Goal: Task Accomplishment & Management: Manage account settings

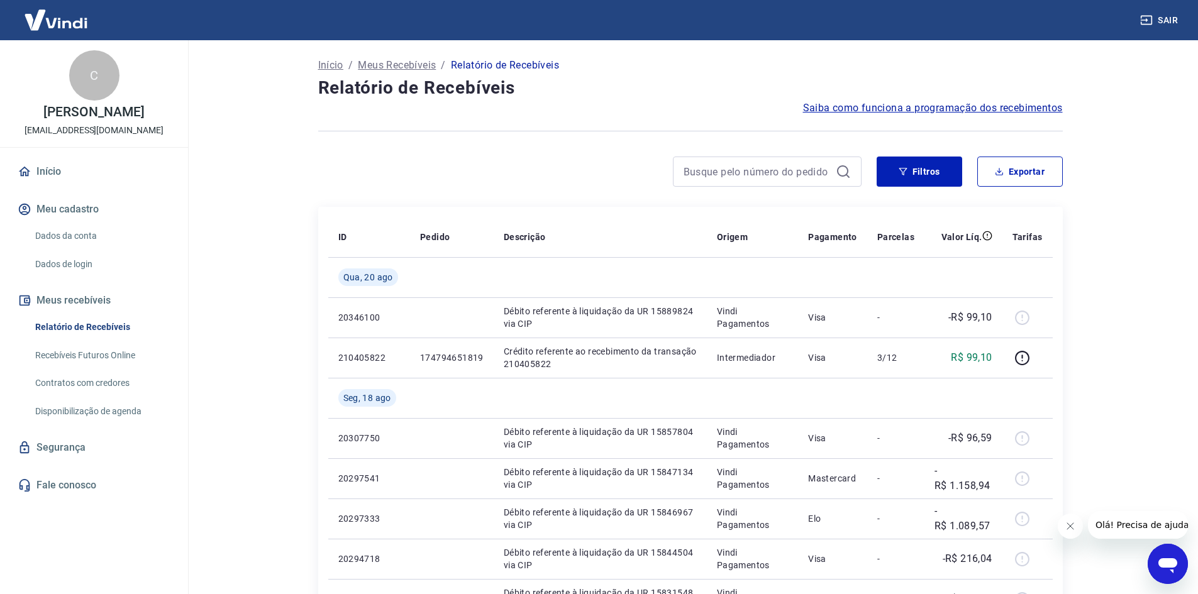
click at [1164, 559] on icon "Abrir janela de mensagens" at bounding box center [1167, 565] width 19 height 15
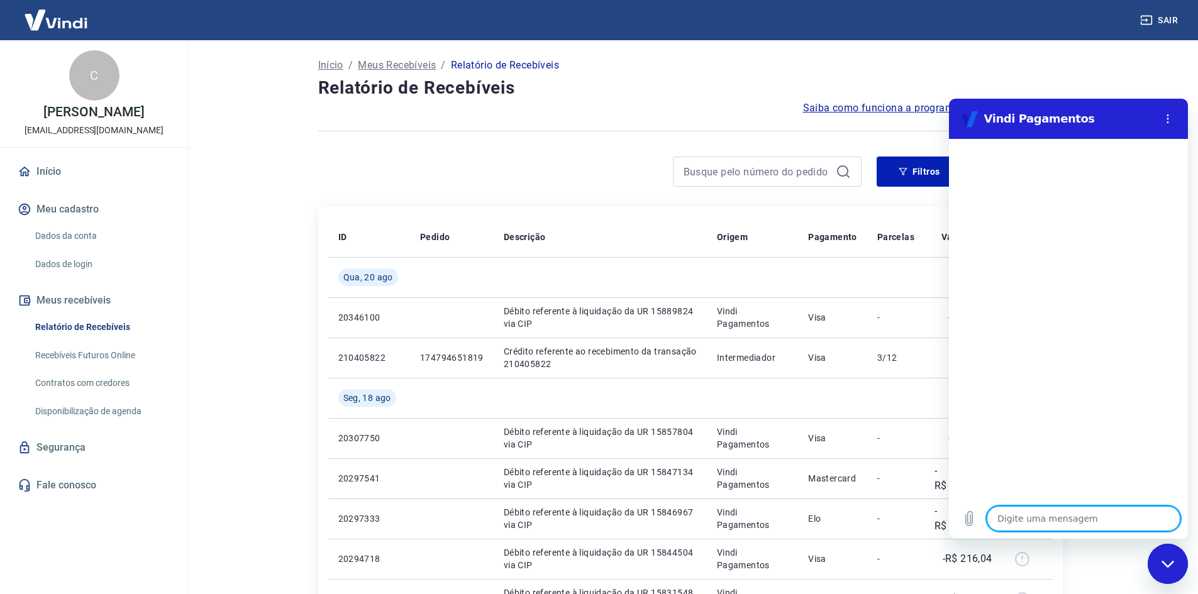
click at [1114, 380] on div at bounding box center [1068, 319] width 239 height 360
click at [1146, 69] on main "Início / Meus Recebíveis / Relatório de Recebíveis Relatório de Recebíveis Saib…" at bounding box center [690, 317] width 1016 height 554
click at [1157, 568] on div "Fechar janela de mensagens" at bounding box center [1168, 564] width 38 height 38
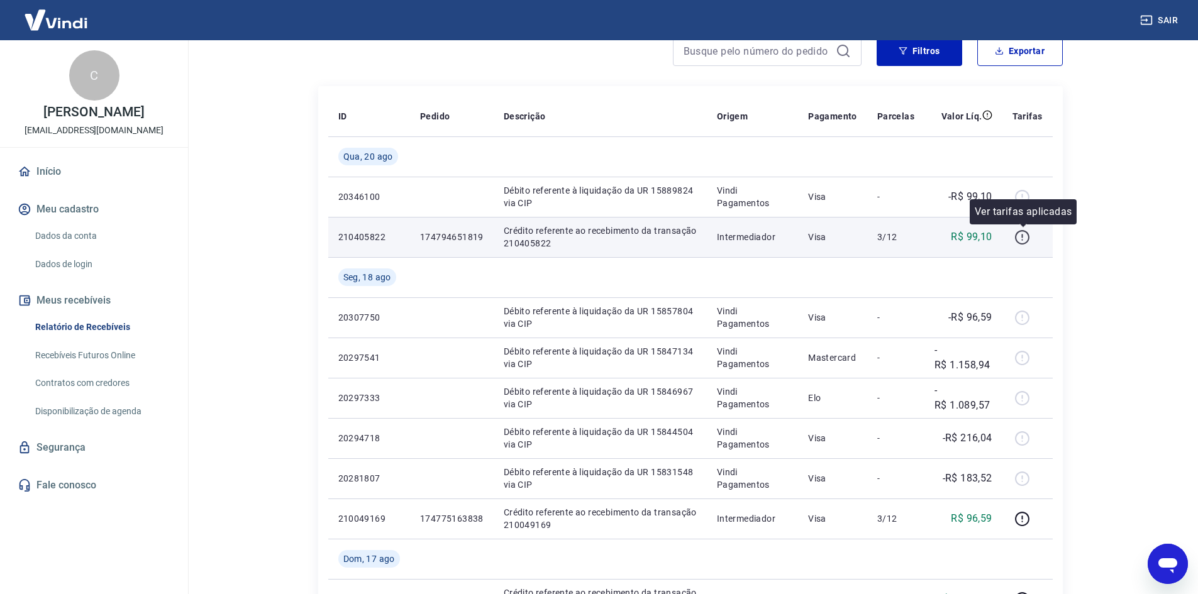
scroll to position [126, 0]
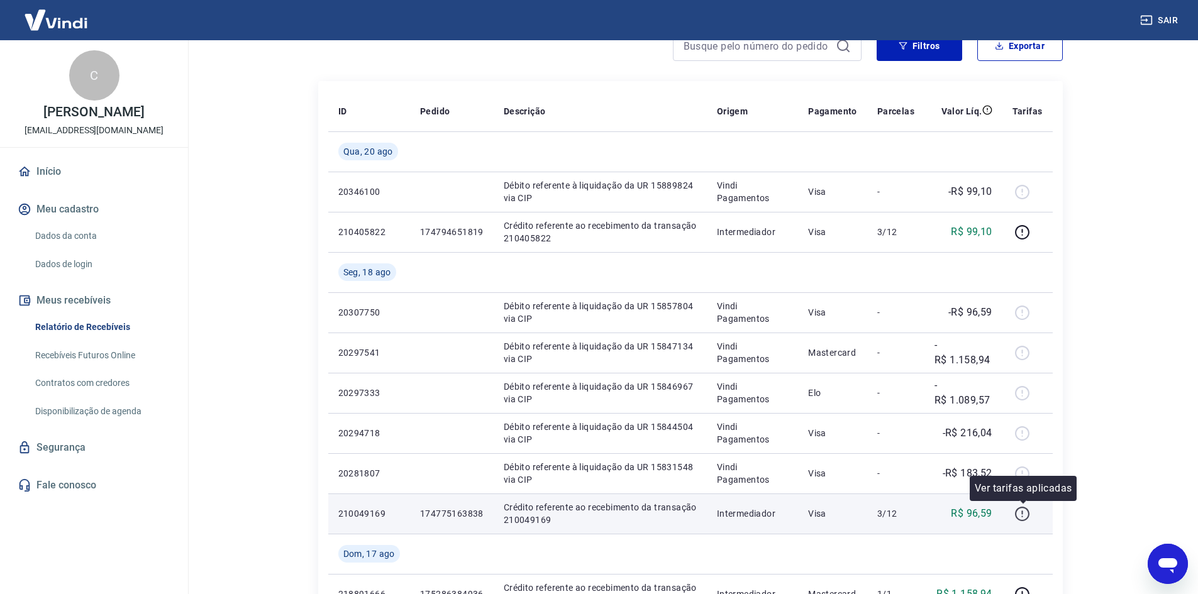
click at [1020, 514] on icon "button" at bounding box center [1022, 514] width 16 height 16
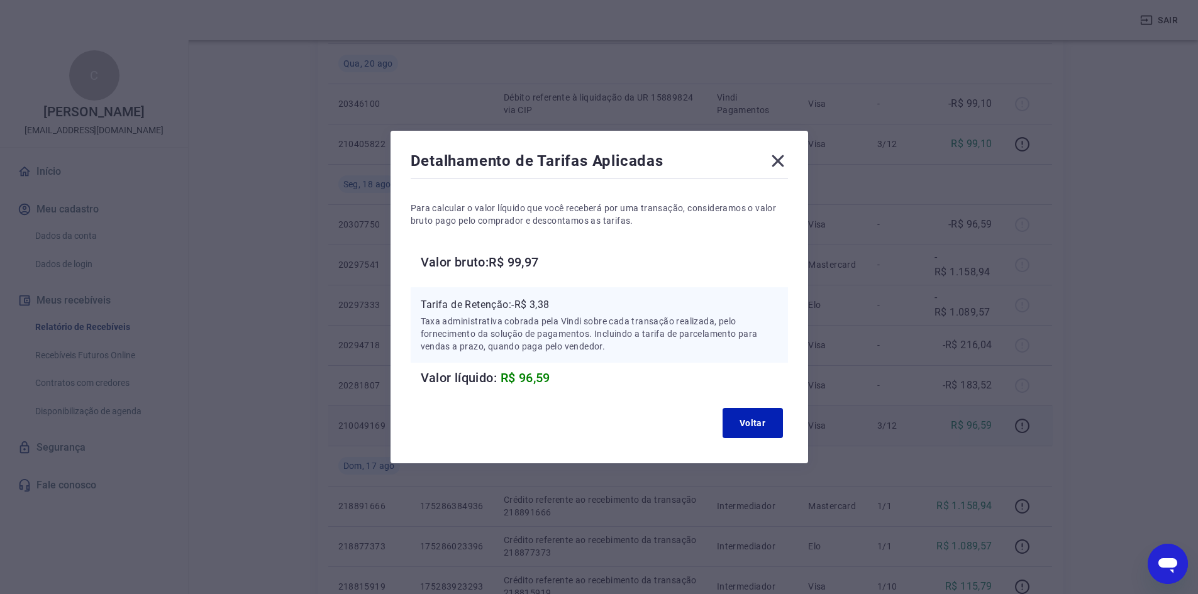
scroll to position [252, 0]
click at [778, 169] on icon at bounding box center [778, 161] width 20 height 20
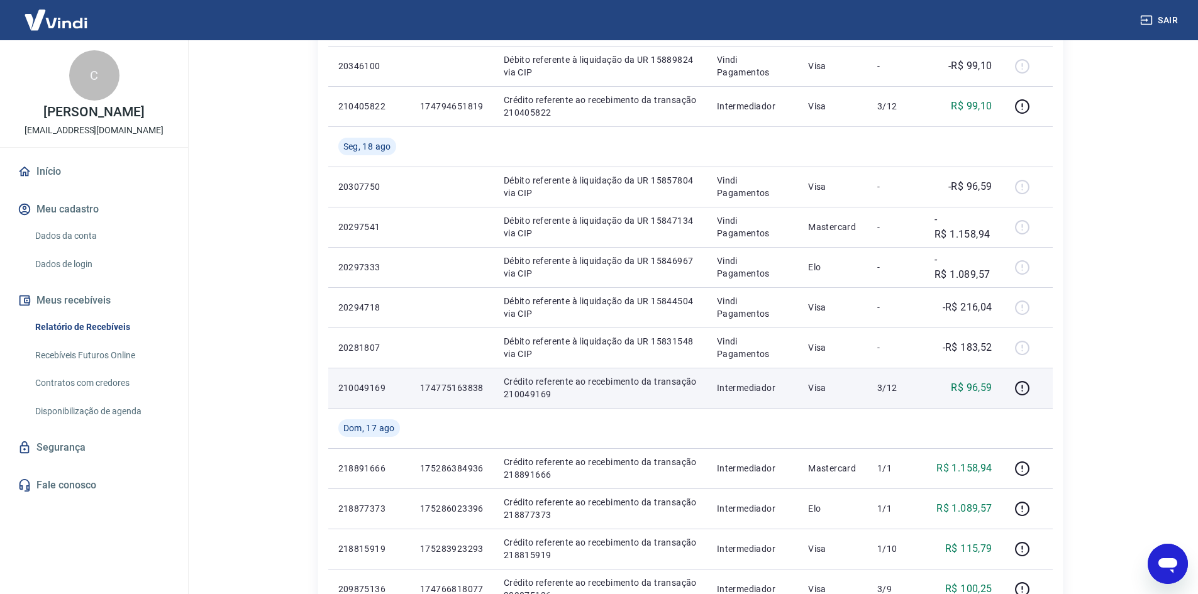
click at [102, 324] on link "Relatório de Recebíveis" at bounding box center [101, 327] width 143 height 26
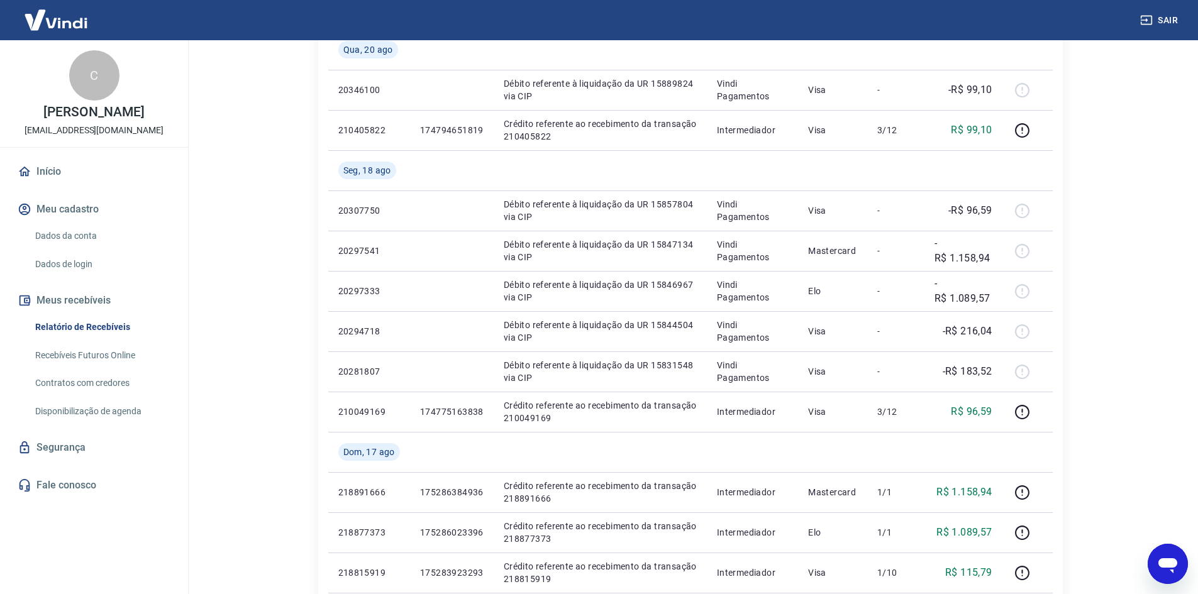
scroll to position [252, 0]
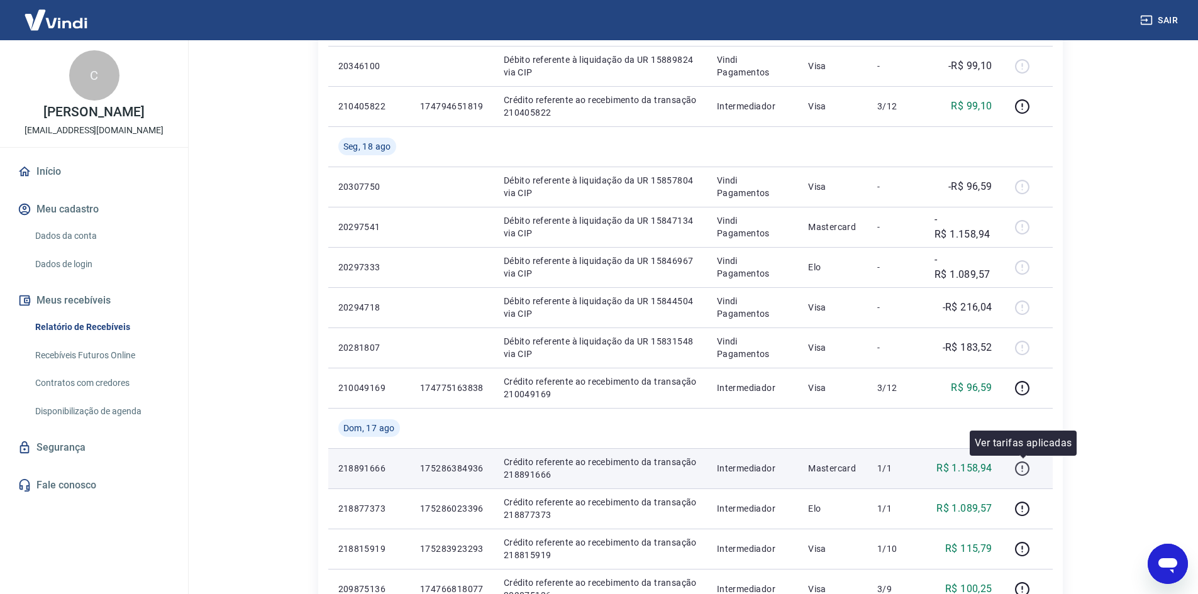
click at [1025, 470] on icon "button" at bounding box center [1022, 469] width 16 height 16
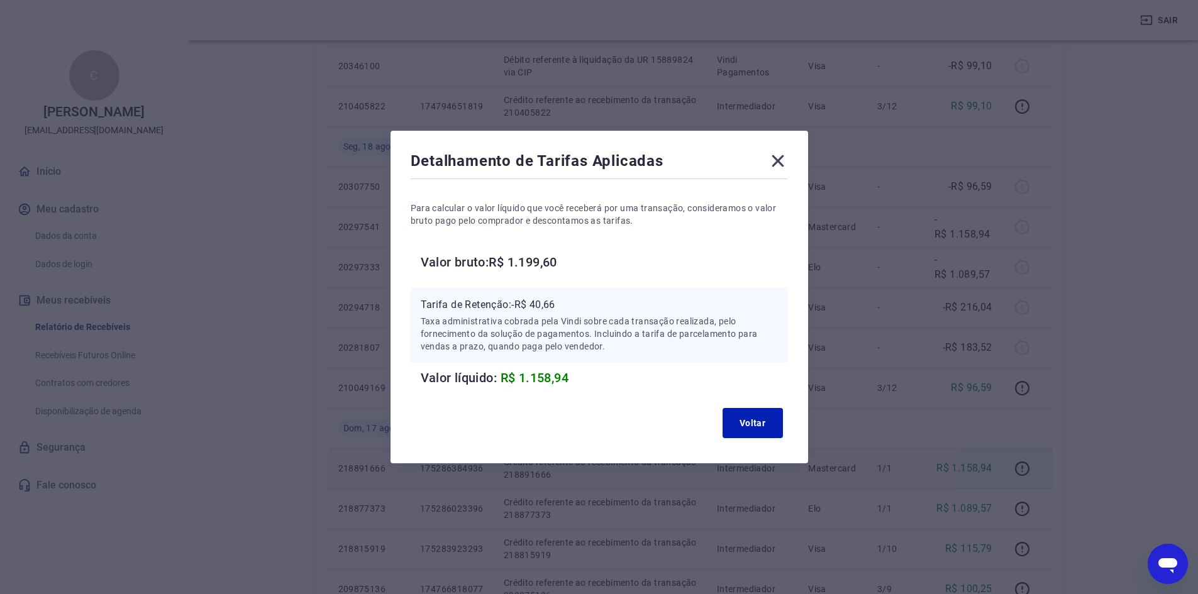
click at [782, 158] on icon at bounding box center [778, 161] width 20 height 20
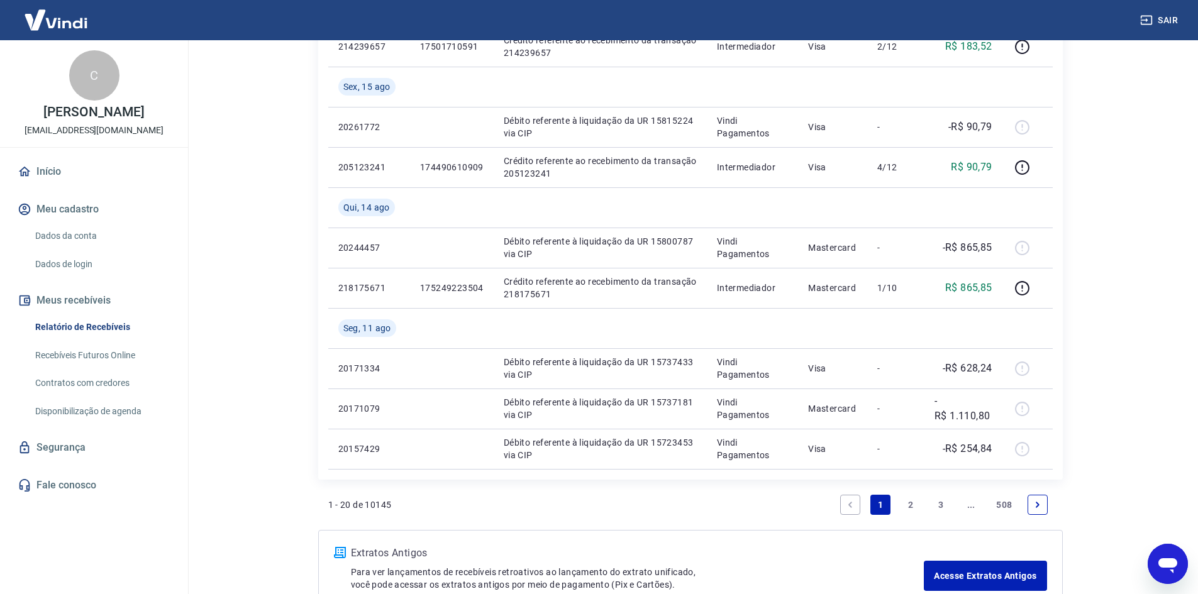
scroll to position [956, 0]
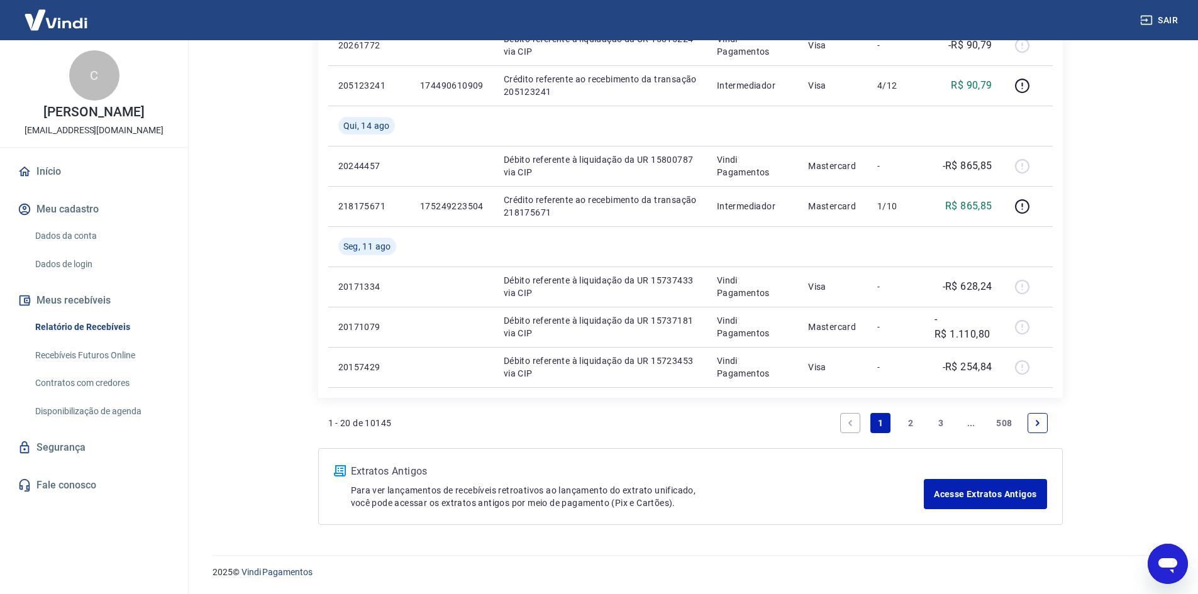
type textarea "x"
click at [1003, 500] on link "Acesse Extratos Antigos" at bounding box center [985, 494] width 123 height 30
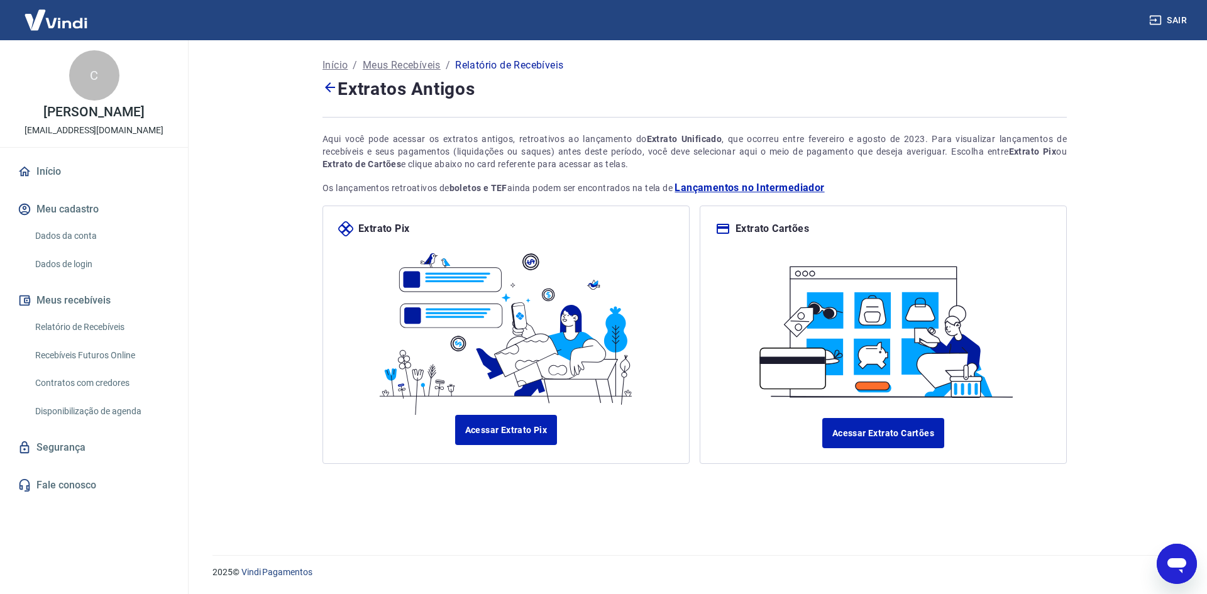
click at [45, 24] on img at bounding box center [56, 20] width 82 height 38
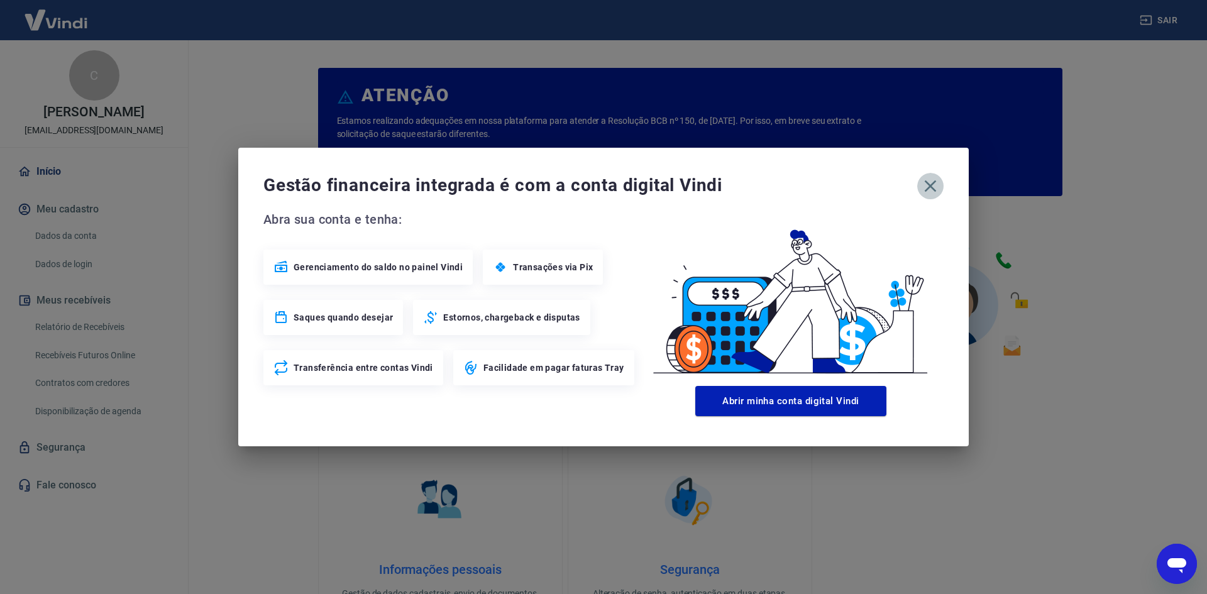
click at [934, 189] on icon "button" at bounding box center [931, 186] width 12 height 12
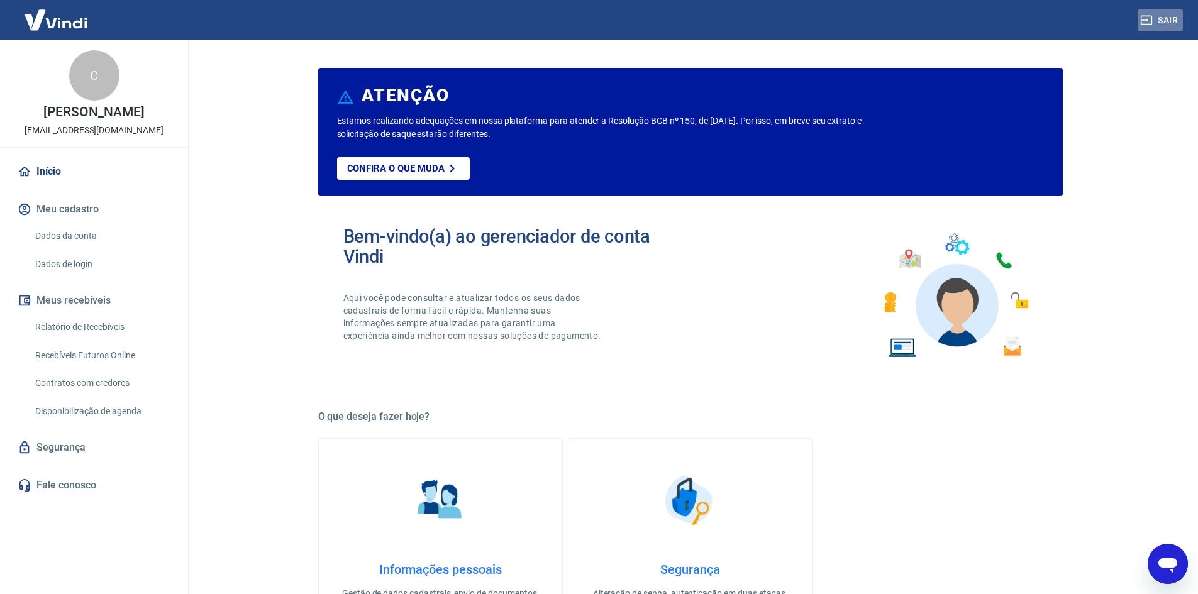
click at [1174, 13] on button "Sair" at bounding box center [1160, 20] width 45 height 23
